Goal: Obtain resource: Download file/media

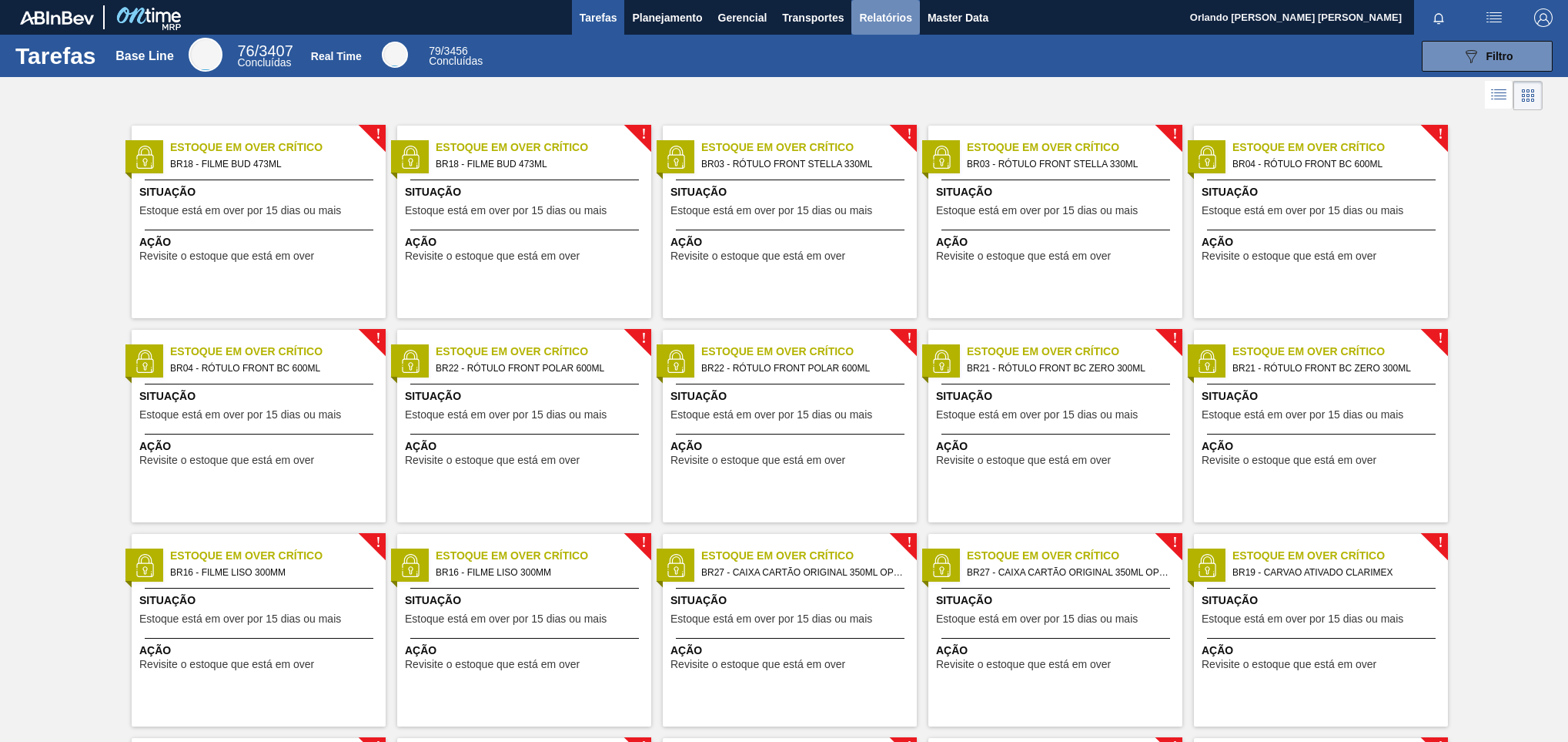
click at [889, 14] on span "Relatórios" at bounding box center [885, 17] width 52 height 18
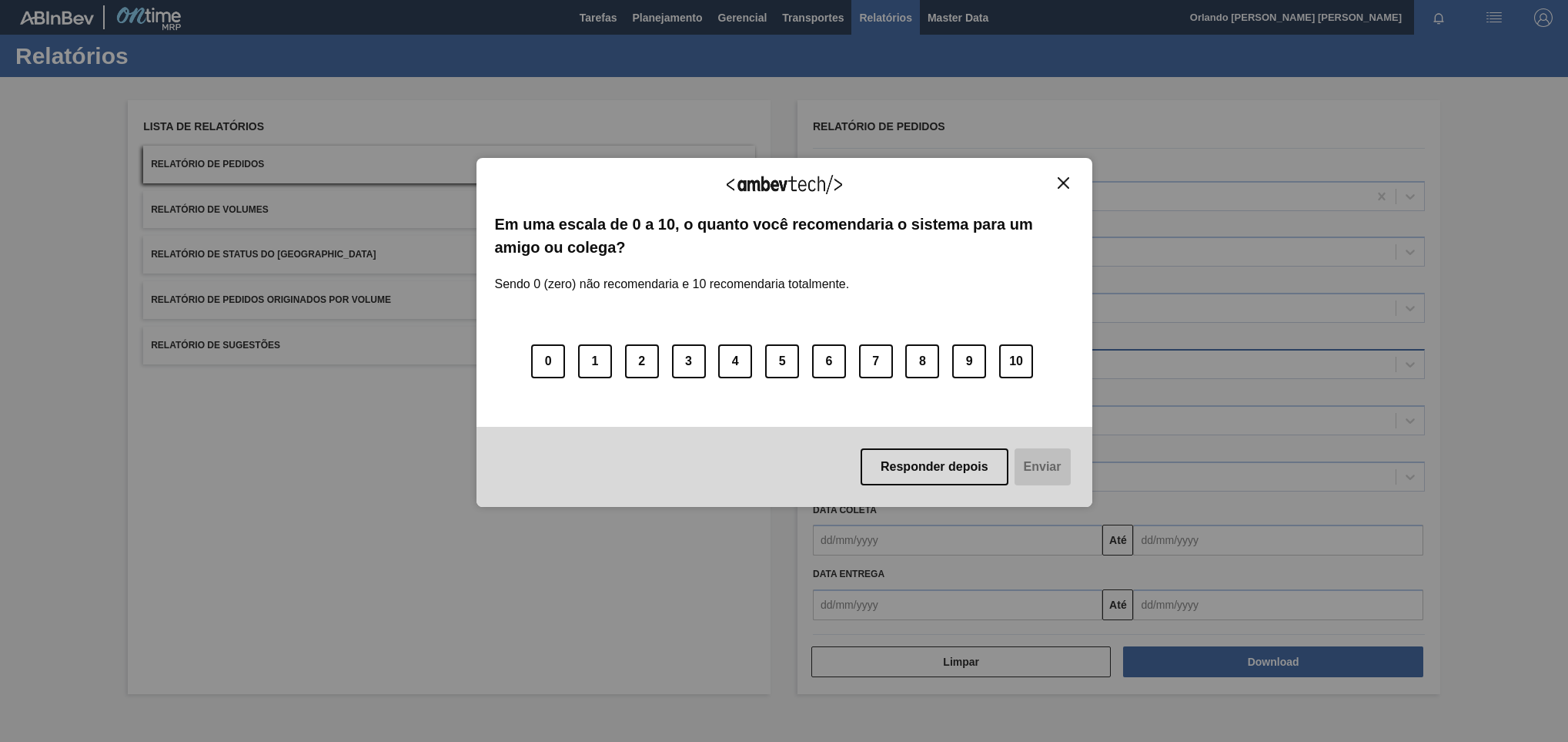
click at [895, 361] on div "0 1 2 3 4 5 6 7 8 9 10" at bounding box center [784, 352] width 579 height 122
click at [1058, 192] on div "Agradecemos seu feedback!" at bounding box center [784, 195] width 579 height 36
click at [1056, 192] on div "Agradecemos seu feedback!" at bounding box center [784, 195] width 579 height 36
click at [1062, 186] on img "Close" at bounding box center [1063, 183] width 12 height 12
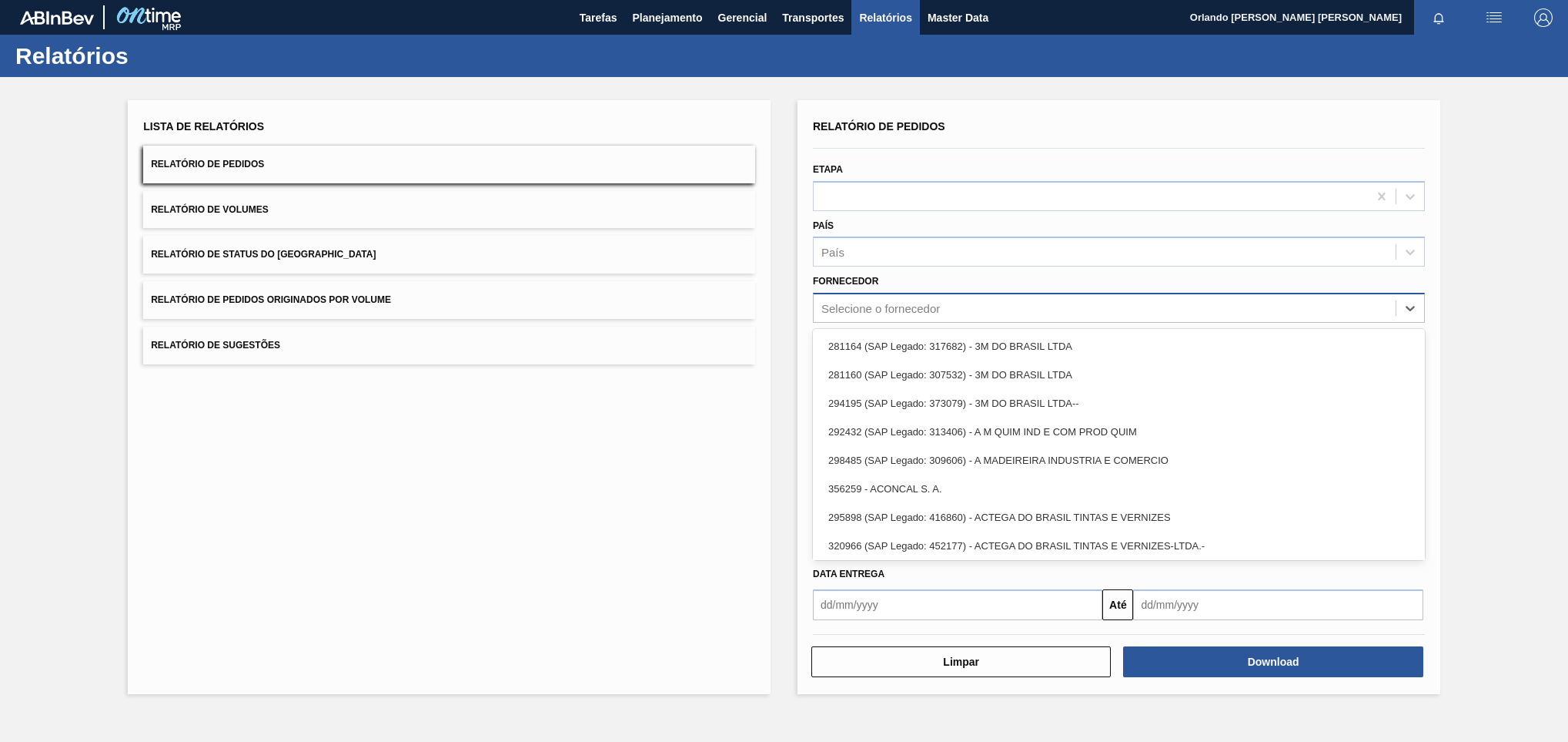
click at [970, 300] on div "Selecione o fornecedor" at bounding box center [1105, 308] width 582 height 22
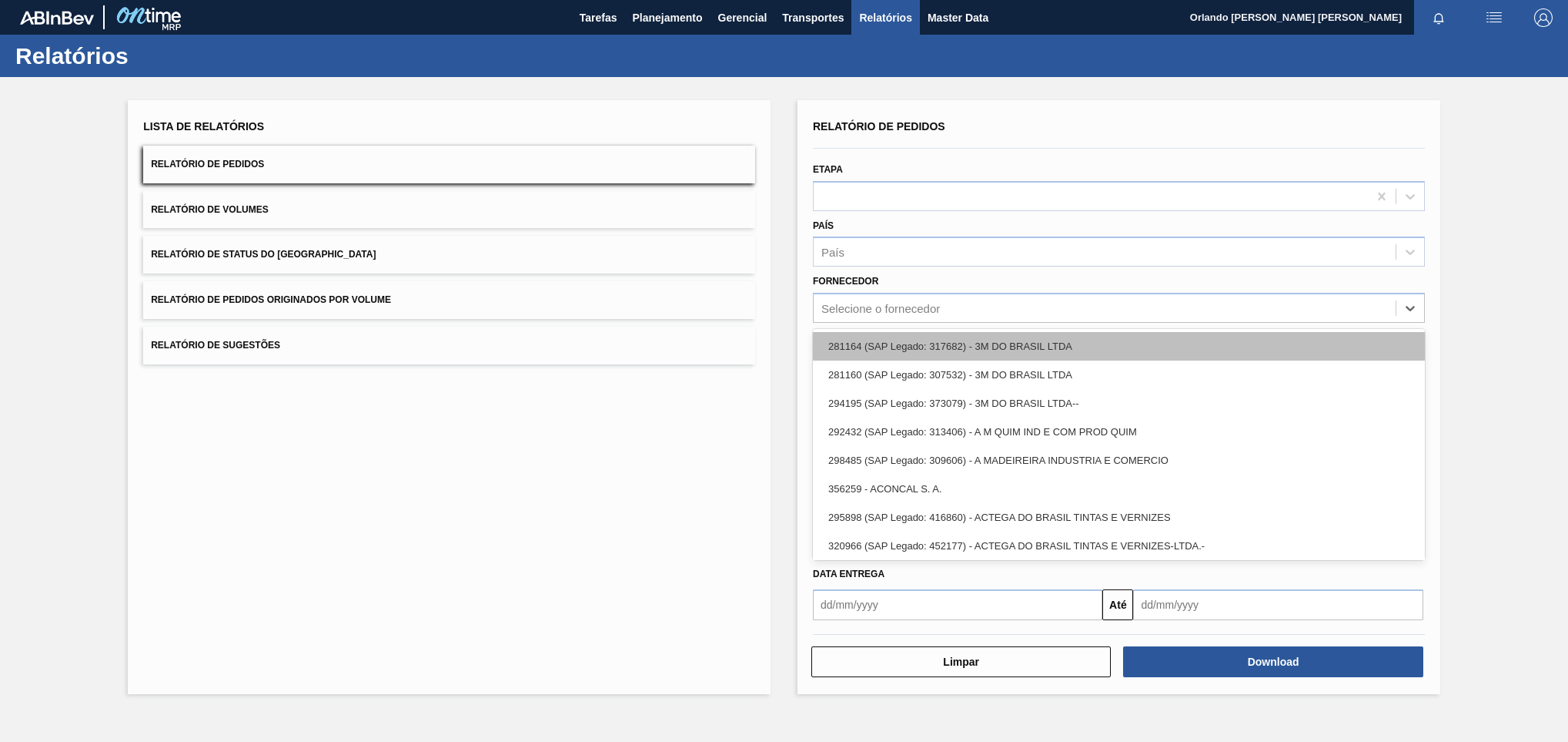
paste input "327858"
type input "327858"
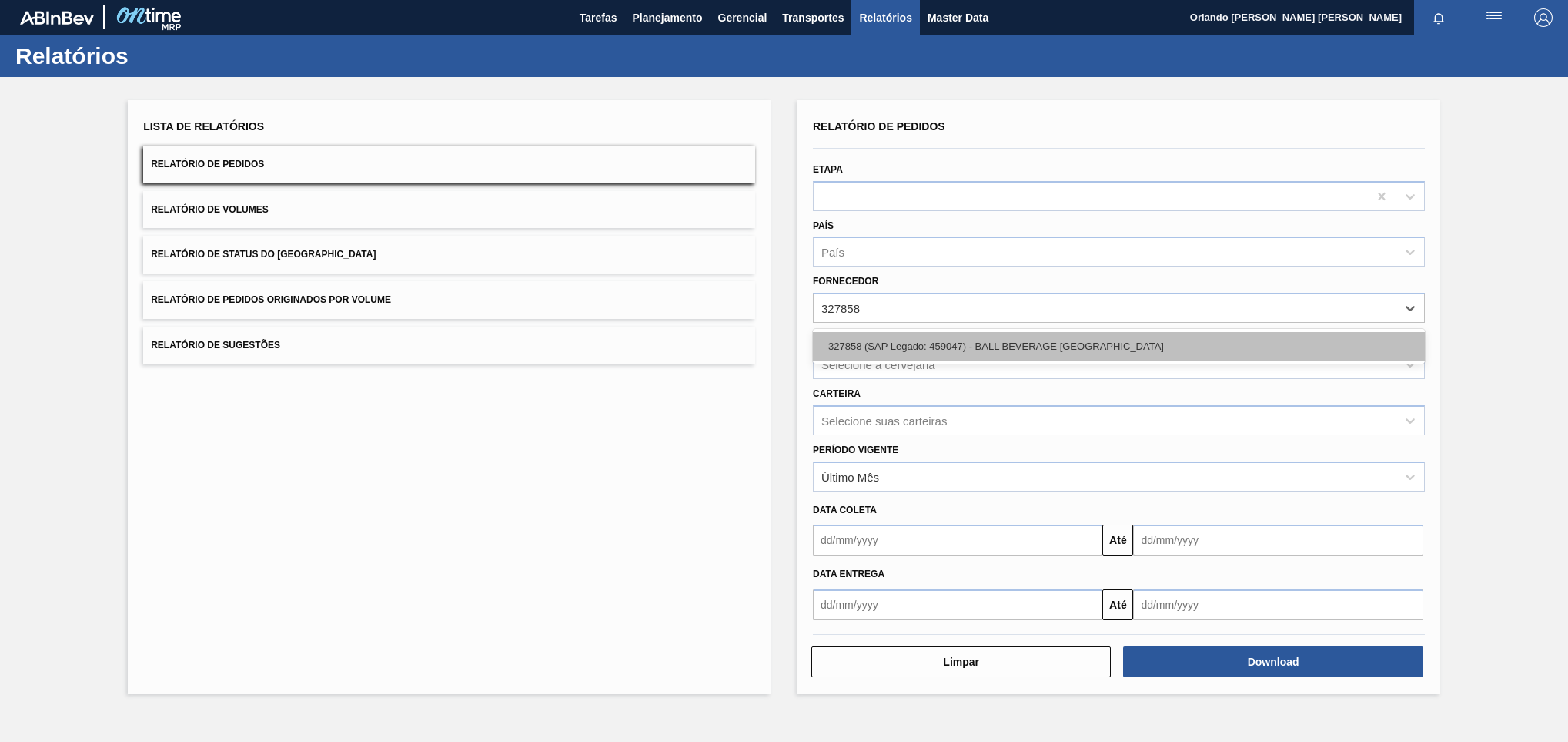
click at [927, 333] on div "327858 (SAP Legado: 459047) - BALL BEVERAGE [GEOGRAPHIC_DATA]" at bounding box center [1119, 346] width 612 height 28
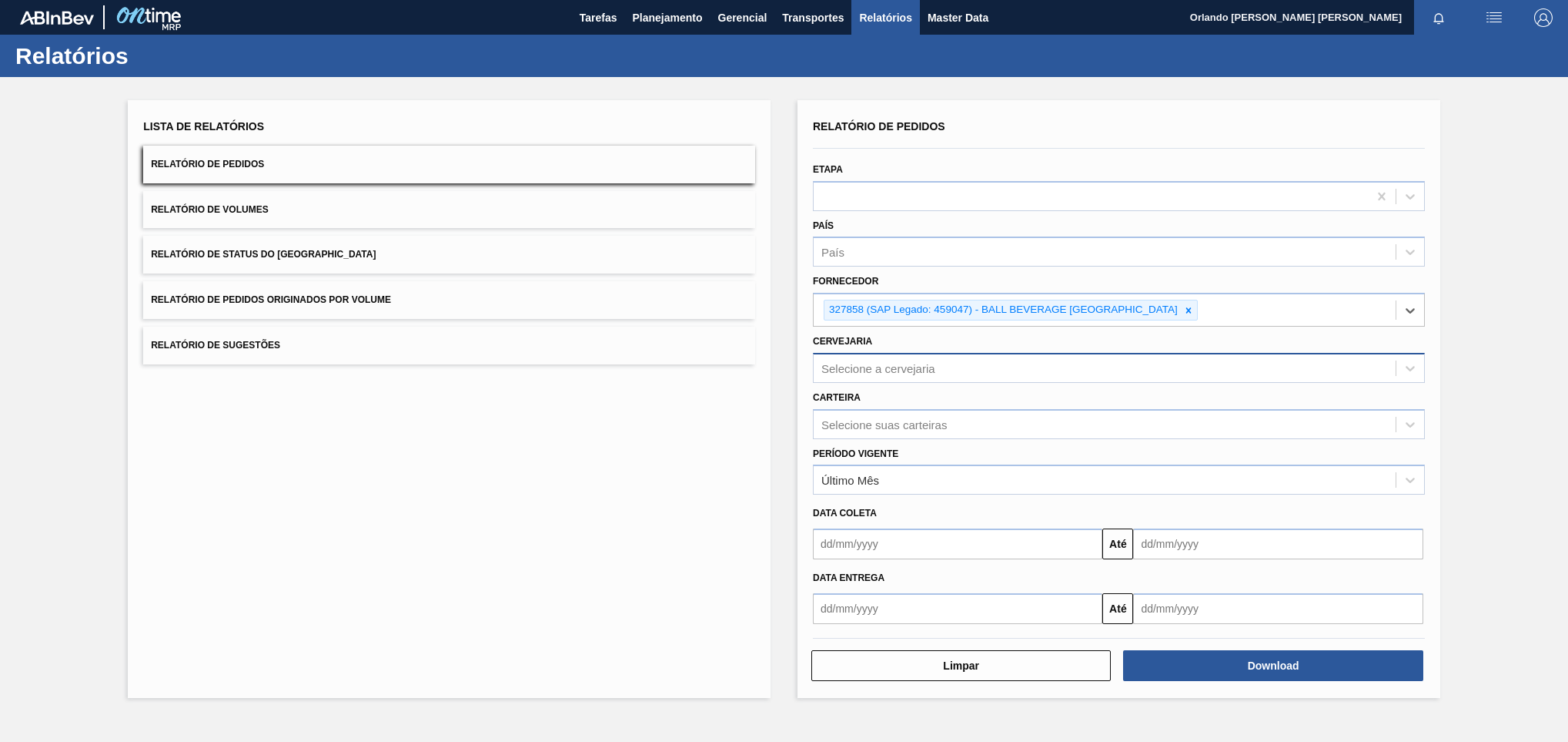
click at [876, 373] on div "Selecione a cervejaria" at bounding box center [878, 368] width 114 height 13
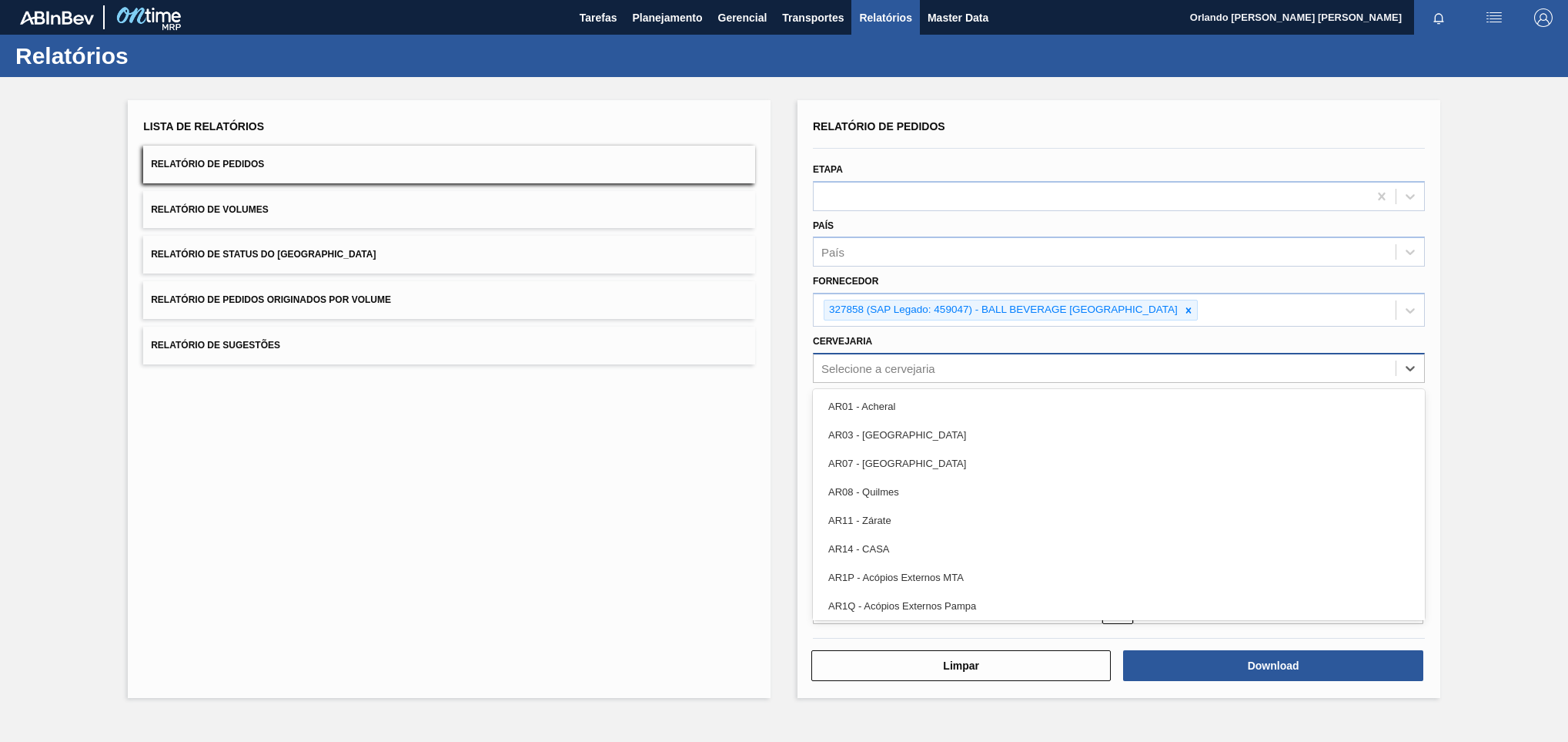
paste input "BR09"
type input "BR09"
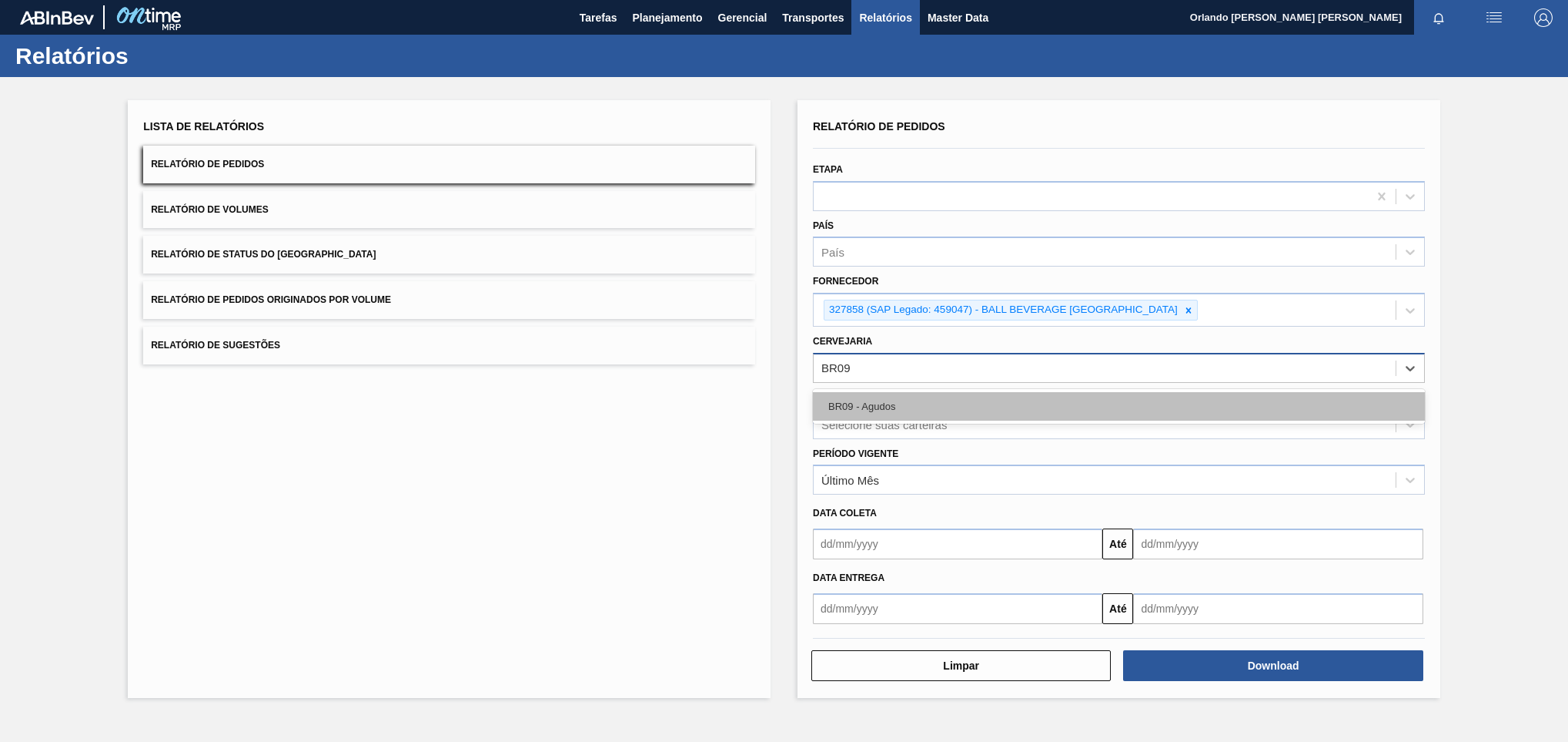
click at [896, 402] on div "BR09 - Agudos" at bounding box center [1119, 406] width 612 height 28
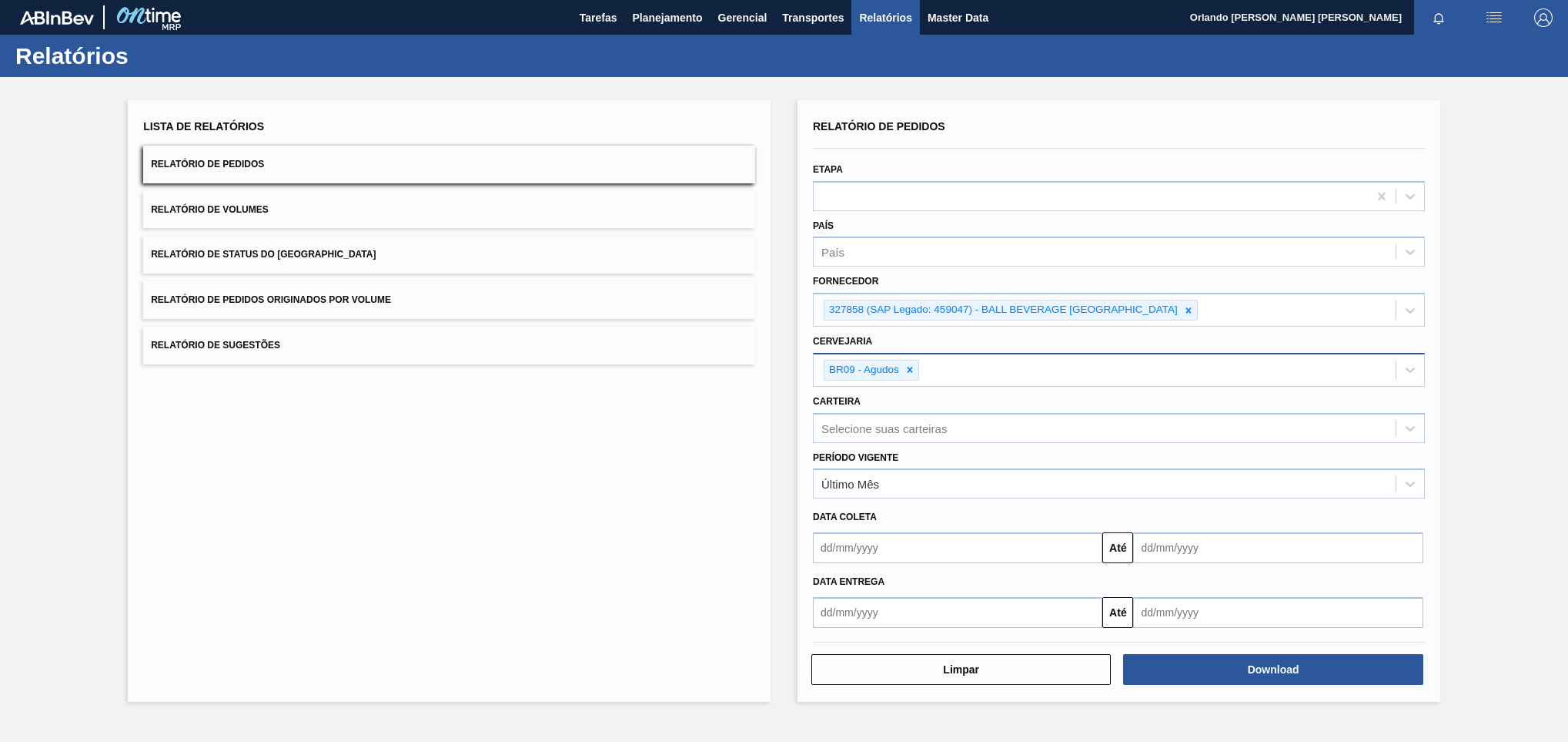
click at [710, 402] on div "Lista de Relatórios Relatório de Pedidos Relatório de Volumes Relatório de Stat…" at bounding box center [449, 401] width 643 height 602
click at [1198, 668] on button "Download" at bounding box center [1272, 669] width 299 height 31
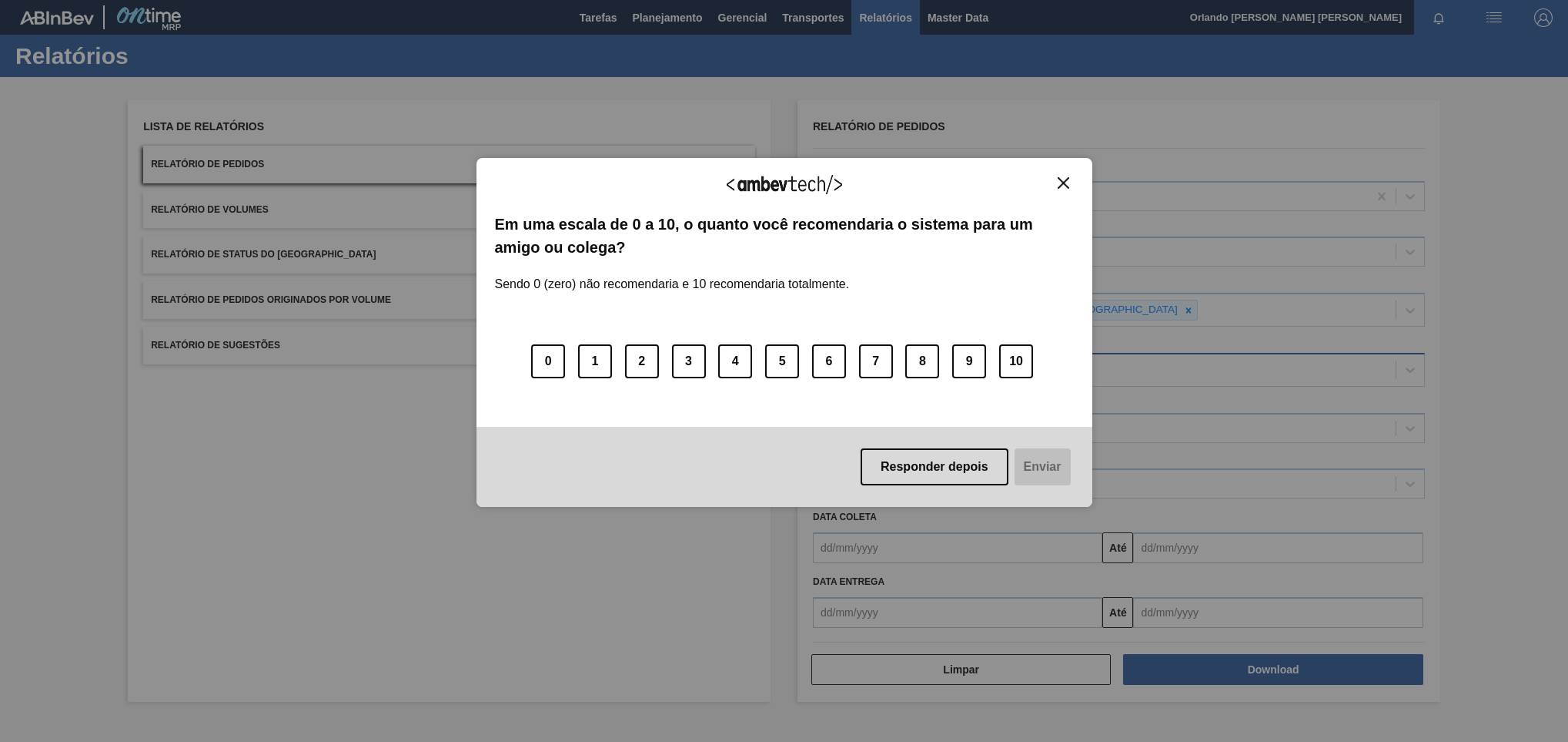
click at [1061, 180] on img "Close" at bounding box center [1063, 183] width 12 height 12
